Goal: Information Seeking & Learning: Learn about a topic

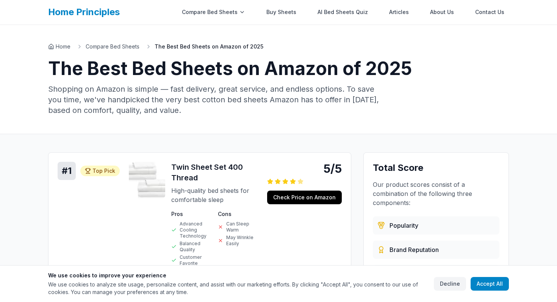
scroll to position [11, 0]
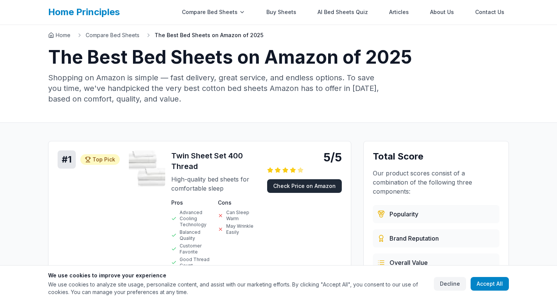
click at [313, 182] on link "Check Price on Amazon" at bounding box center [304, 186] width 75 height 14
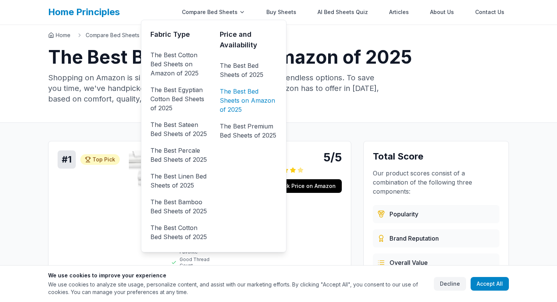
click at [249, 95] on link "The Best Bed Sheets on Amazon of 2025" at bounding box center [248, 100] width 57 height 30
click at [244, 95] on link "The Best Bed Sheets on Amazon of 2025" at bounding box center [248, 100] width 57 height 30
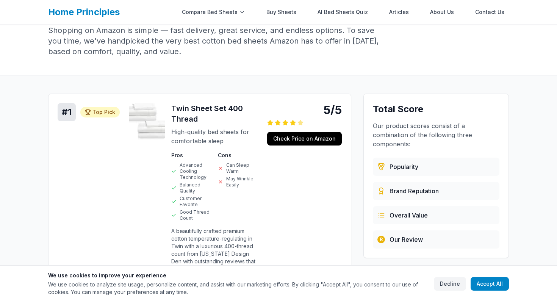
scroll to position [28, 0]
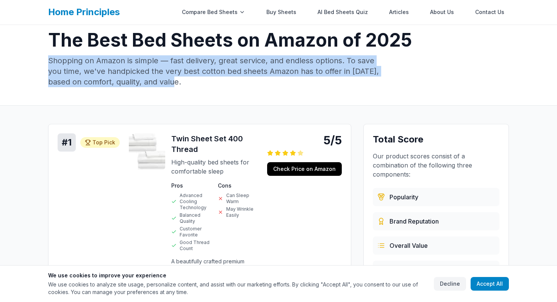
drag, startPoint x: 201, startPoint y: 83, endPoint x: 46, endPoint y: 63, distance: 156.4
click at [46, 63] on div "Home Compare Bed Sheets The Best Bed Sheets on Amazon of 2025 The Best Bed Shee…" at bounding box center [278, 50] width 485 height 109
copy p "Shopping on Amazon is simple — fast delivery, great service, and endless option…"
click at [207, 73] on p "Shopping on Amazon is simple — fast delivery, great service, and endless option…" at bounding box center [218, 71] width 340 height 32
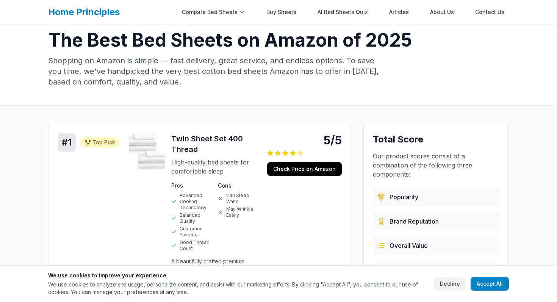
click at [129, 37] on h1 "The Best Bed Sheets on Amazon of 2025" at bounding box center [278, 40] width 461 height 18
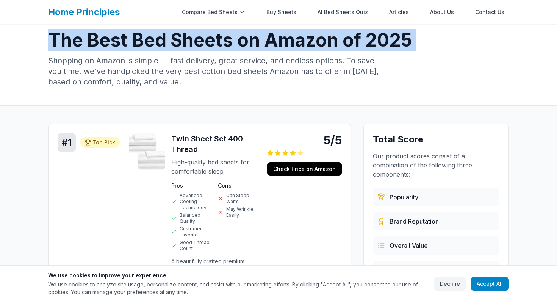
copy h1 "The Best Bed Sheets on Amazon of 2025"
click at [129, 37] on h1 "The Best Bed Sheets on Amazon of 2025" at bounding box center [278, 40] width 461 height 18
